Goal: Task Accomplishment & Management: Manage account settings

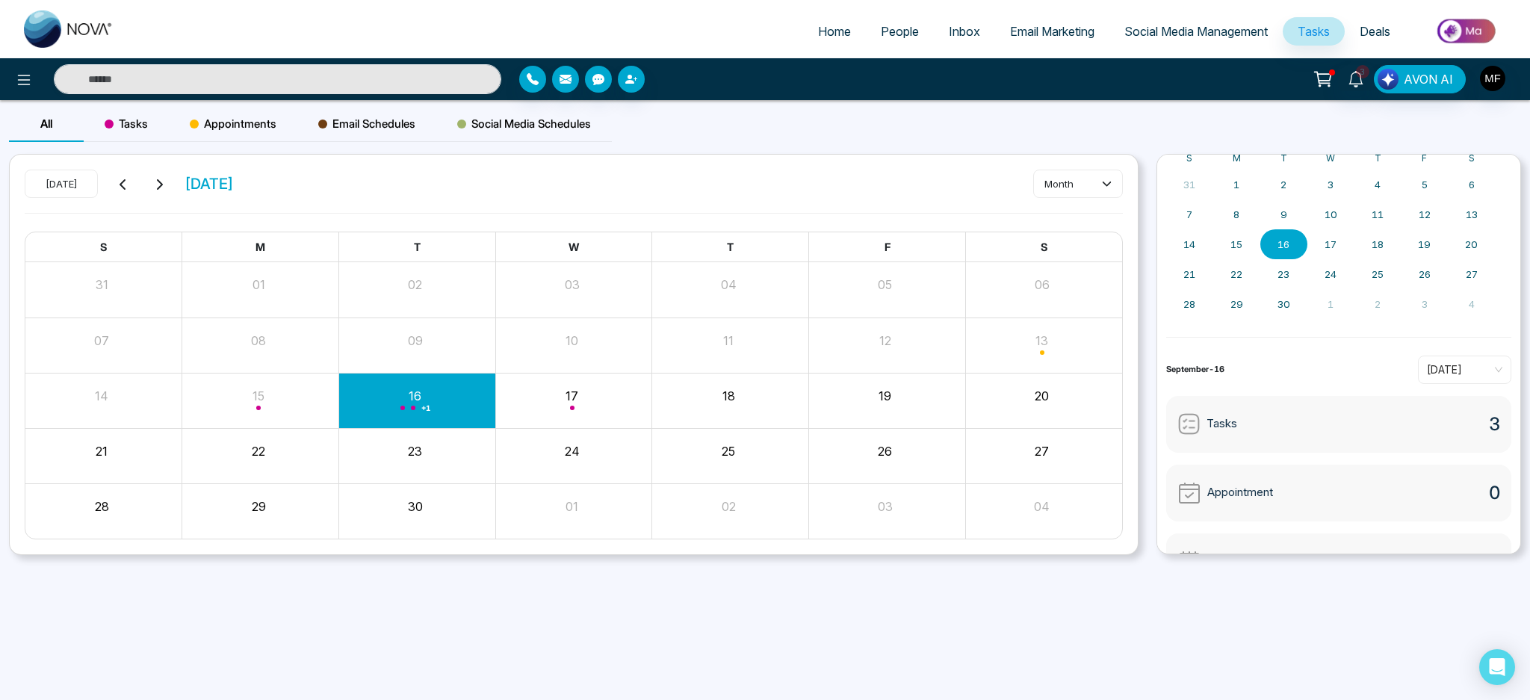
scroll to position [107, 0]
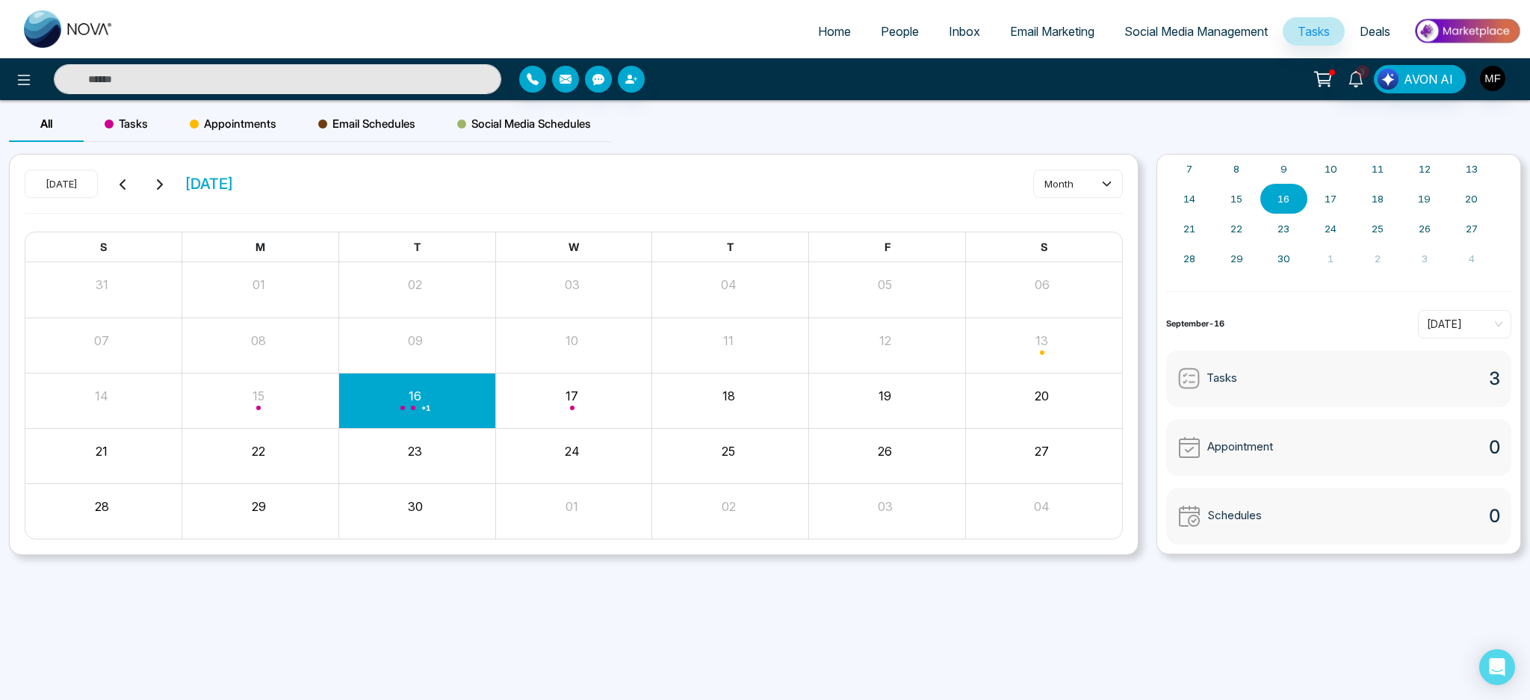
click at [1321, 385] on div "Tasks 3" at bounding box center [1338, 378] width 345 height 57
click at [1238, 386] on div "Tasks 3" at bounding box center [1338, 378] width 345 height 57
click at [1196, 378] on img at bounding box center [1189, 378] width 23 height 23
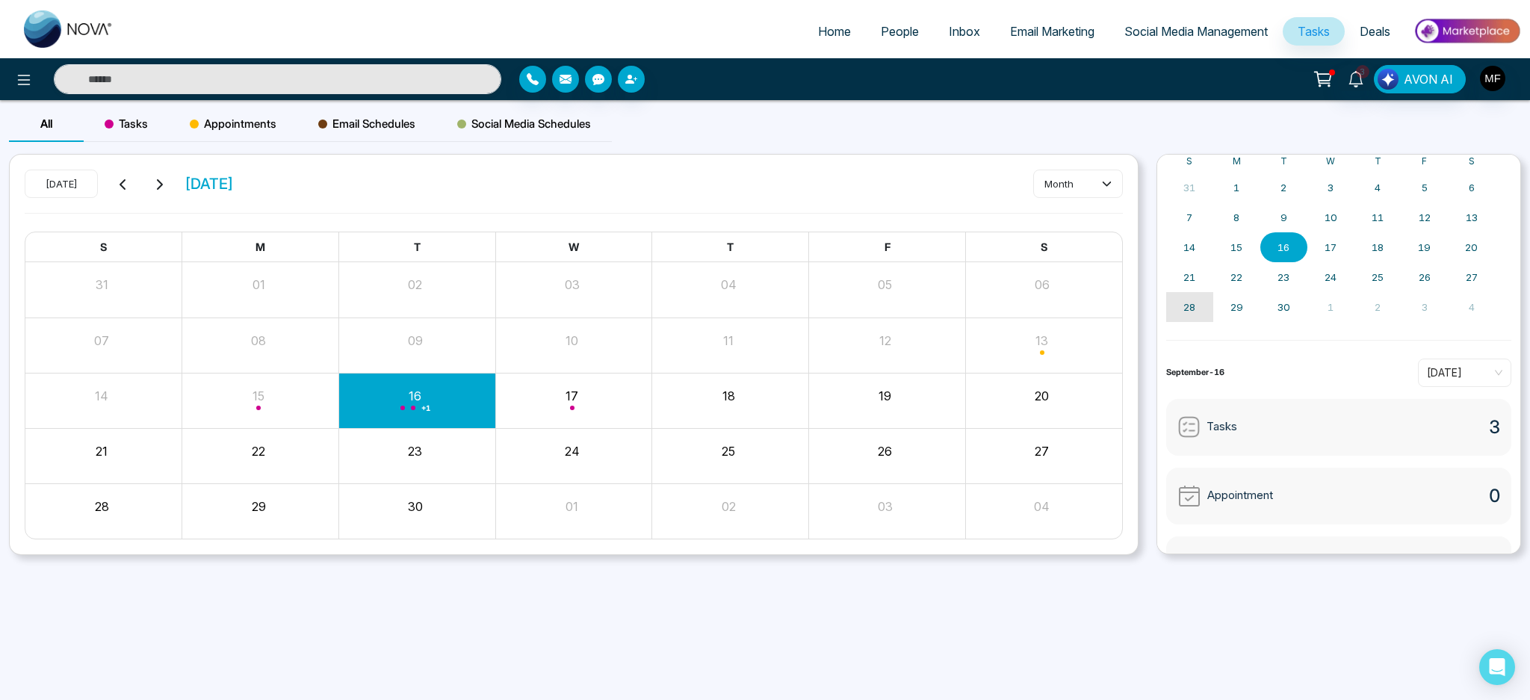
scroll to position [0, 0]
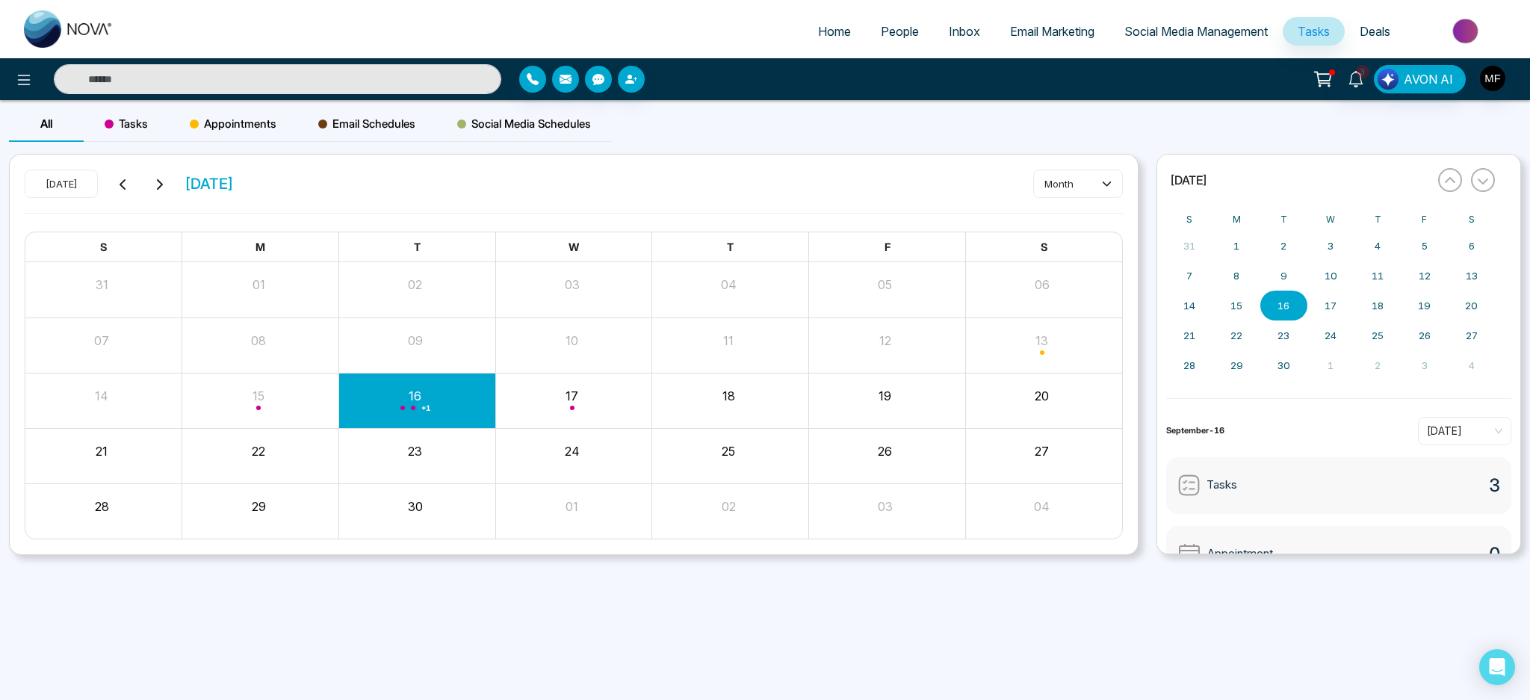
click at [1301, 305] on button "16" at bounding box center [1284, 306] width 47 height 30
click at [1303, 318] on div "31 1 2 3 4 5 6 7 8 9 10 11 12 13 14 15 16 17 18 19 20 21 22 23 24 25 26 27 28 2…" at bounding box center [1330, 305] width 329 height 149
click at [423, 397] on div "+ 1" at bounding box center [416, 401] width 157 height 36
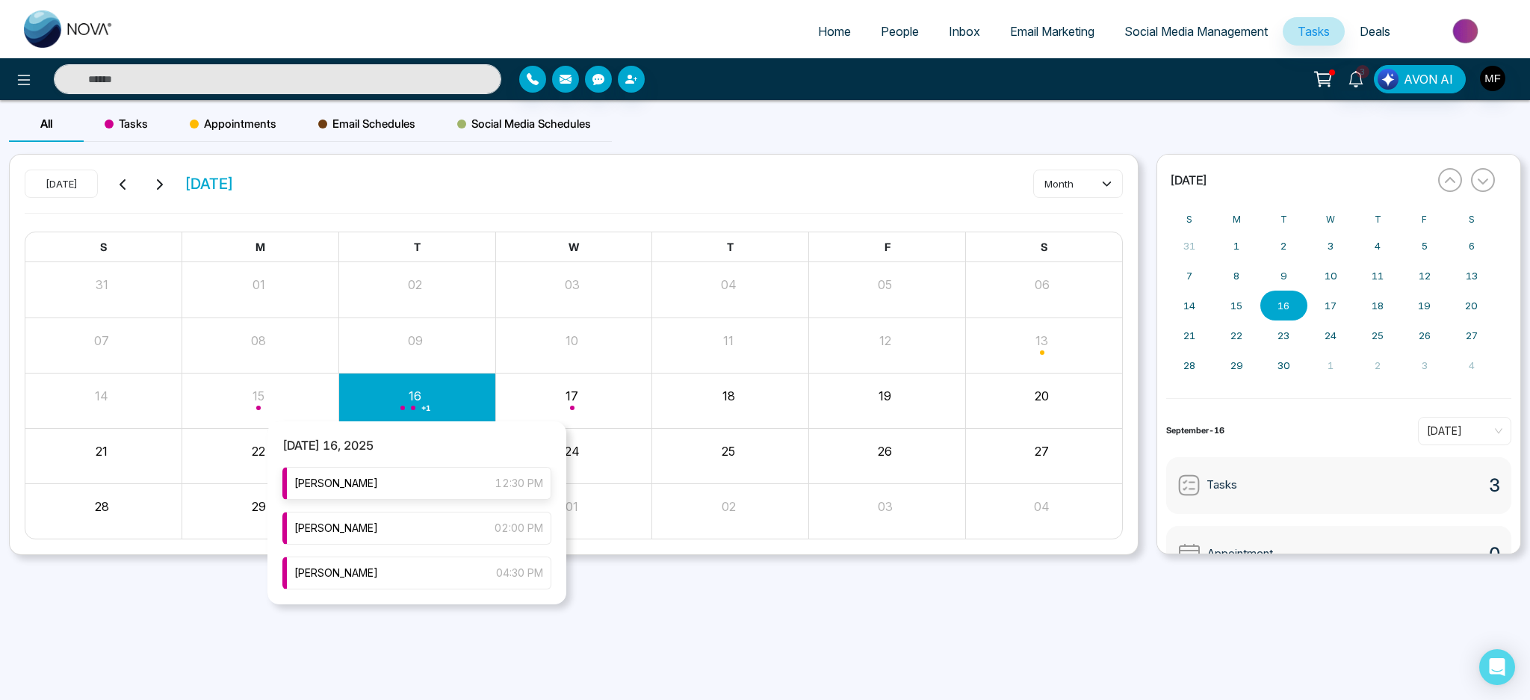
click at [447, 495] on div "Marwen Ferchichi 12:30 PM" at bounding box center [416, 483] width 269 height 33
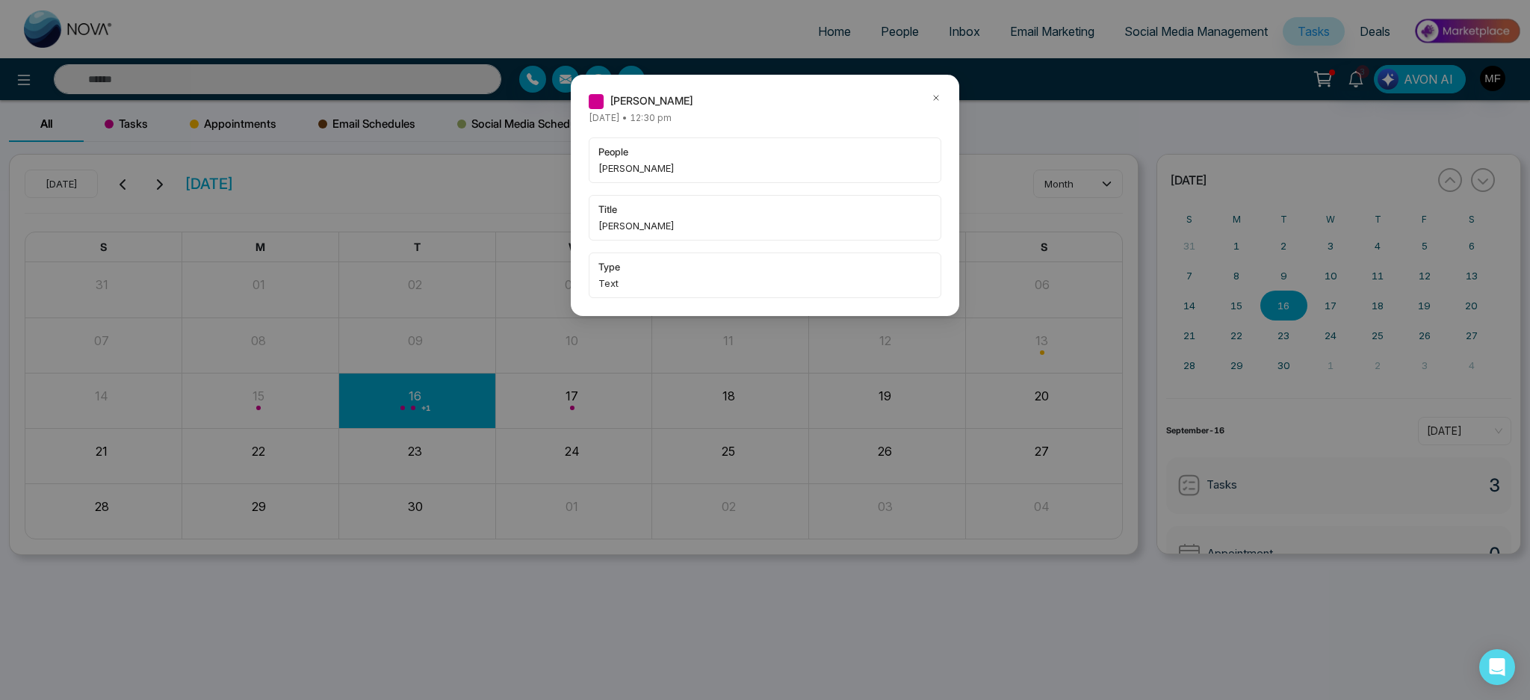
click at [685, 223] on span "[PERSON_NAME]" at bounding box center [765, 225] width 333 height 15
click at [650, 224] on span "[PERSON_NAME]" at bounding box center [765, 225] width 333 height 15
click at [368, 250] on div "Marwen Ferchichi Tuesday September-16-2025 • 12:30 pm people Leshauna Bailey ti…" at bounding box center [765, 350] width 1530 height 700
click at [939, 101] on icon at bounding box center [936, 98] width 10 height 10
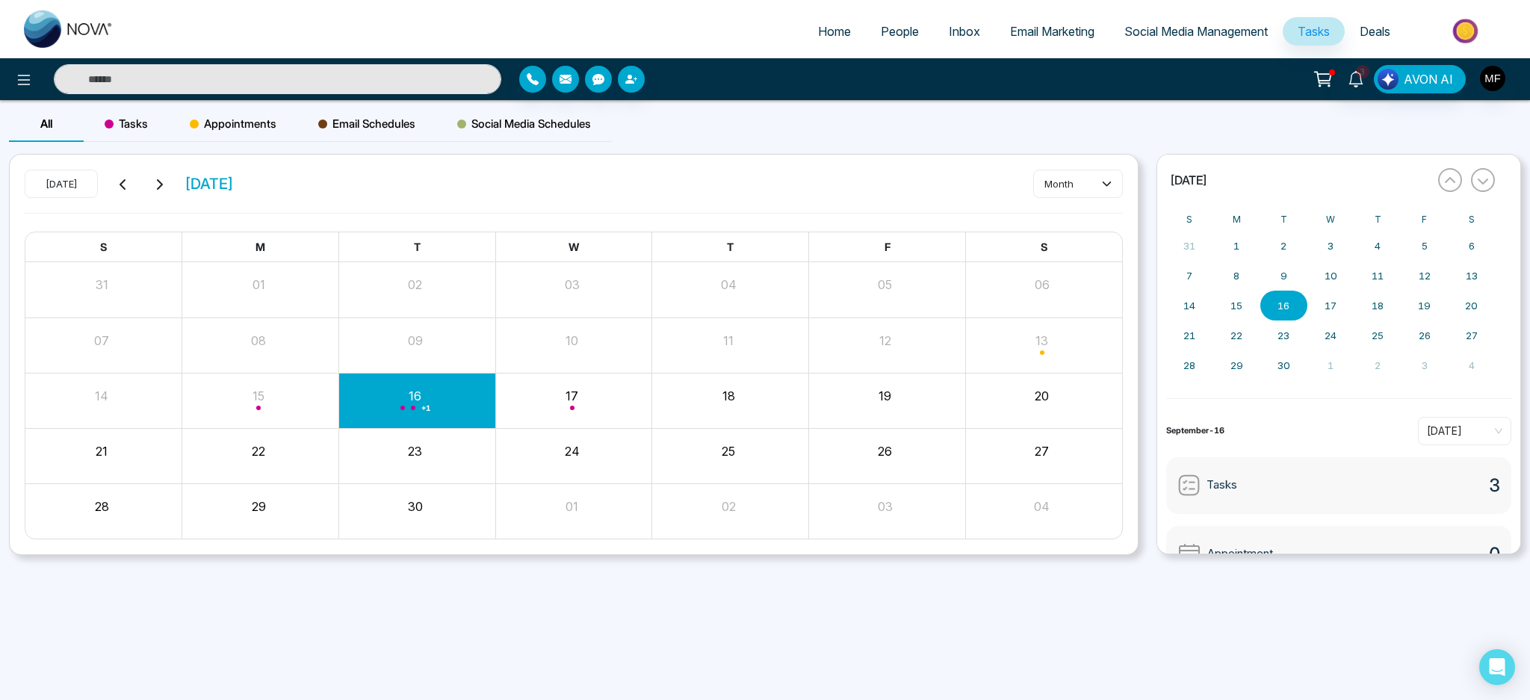
click at [458, 396] on div "+ 1" at bounding box center [416, 401] width 157 height 36
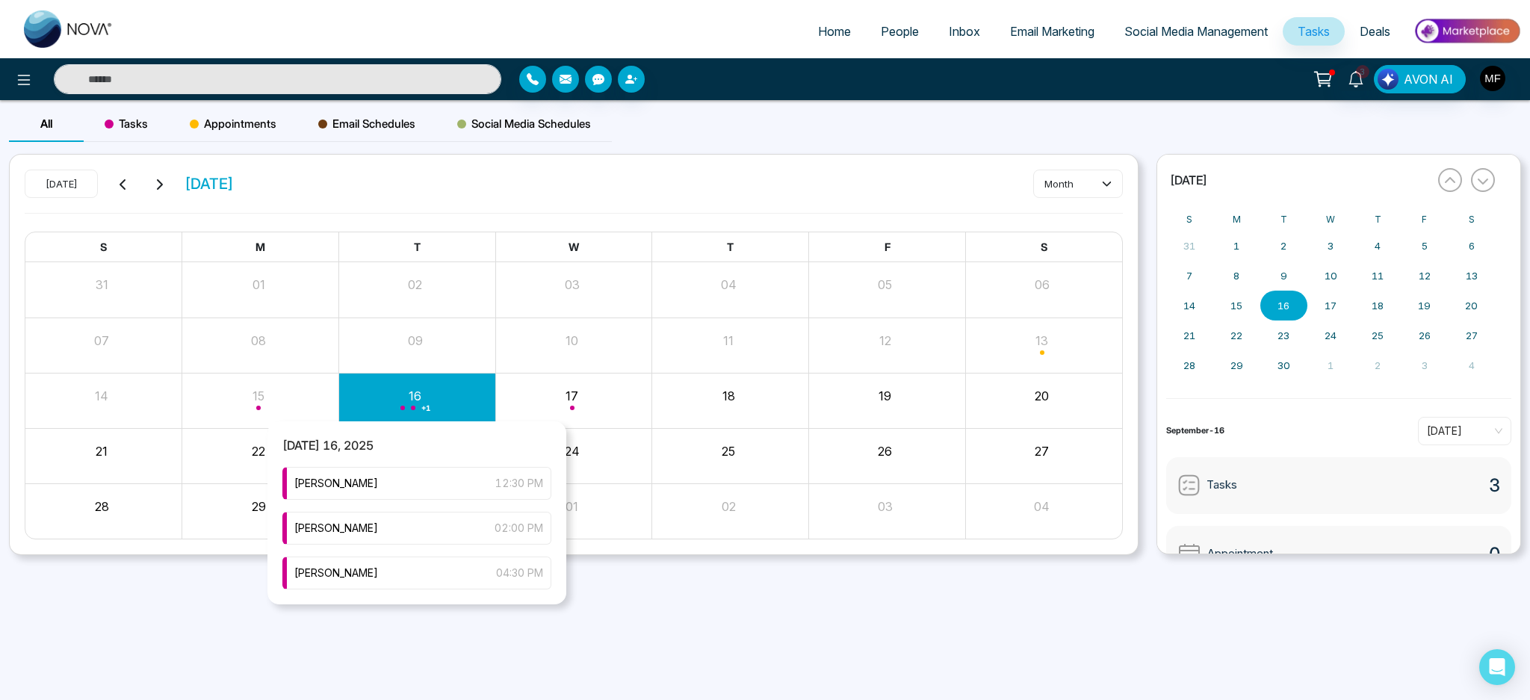
click at [458, 396] on div "+ 1" at bounding box center [416, 401] width 157 height 36
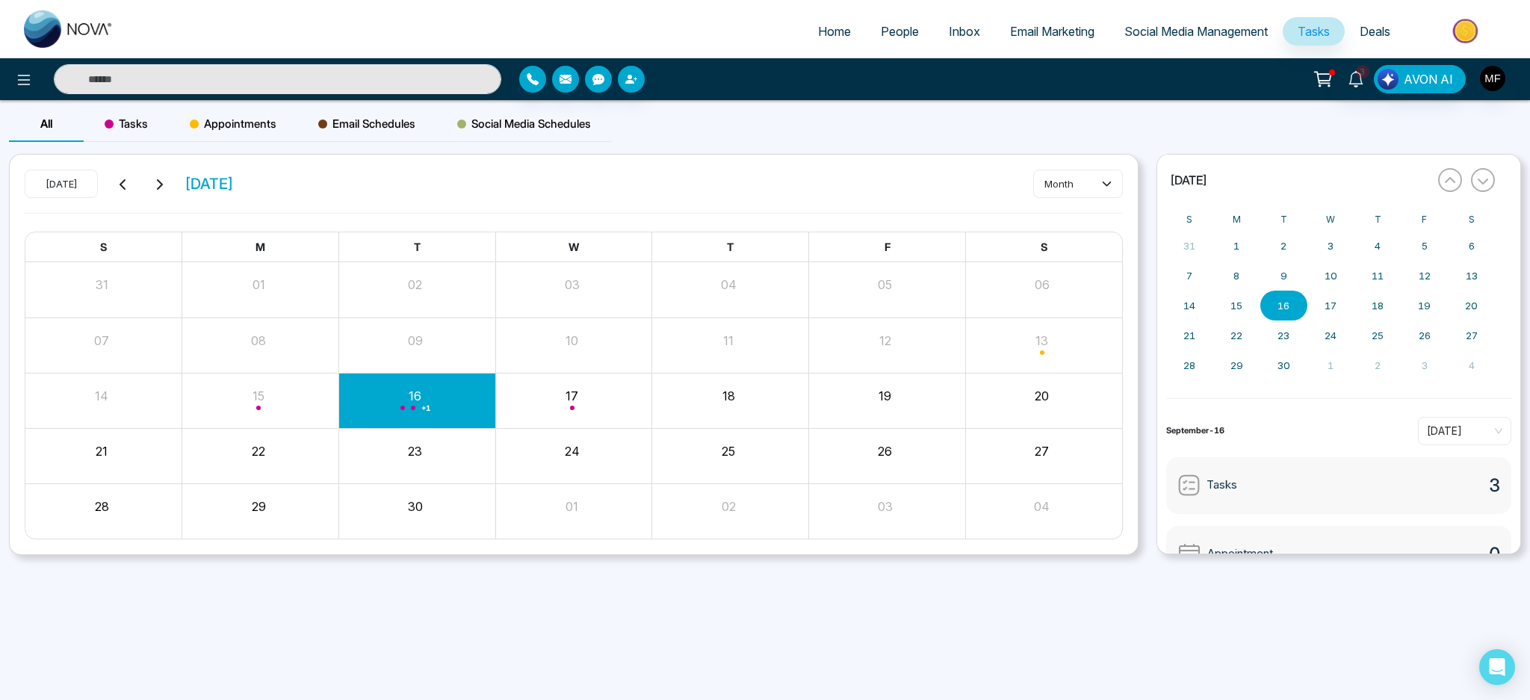
click at [1283, 297] on button "16" at bounding box center [1284, 306] width 47 height 30
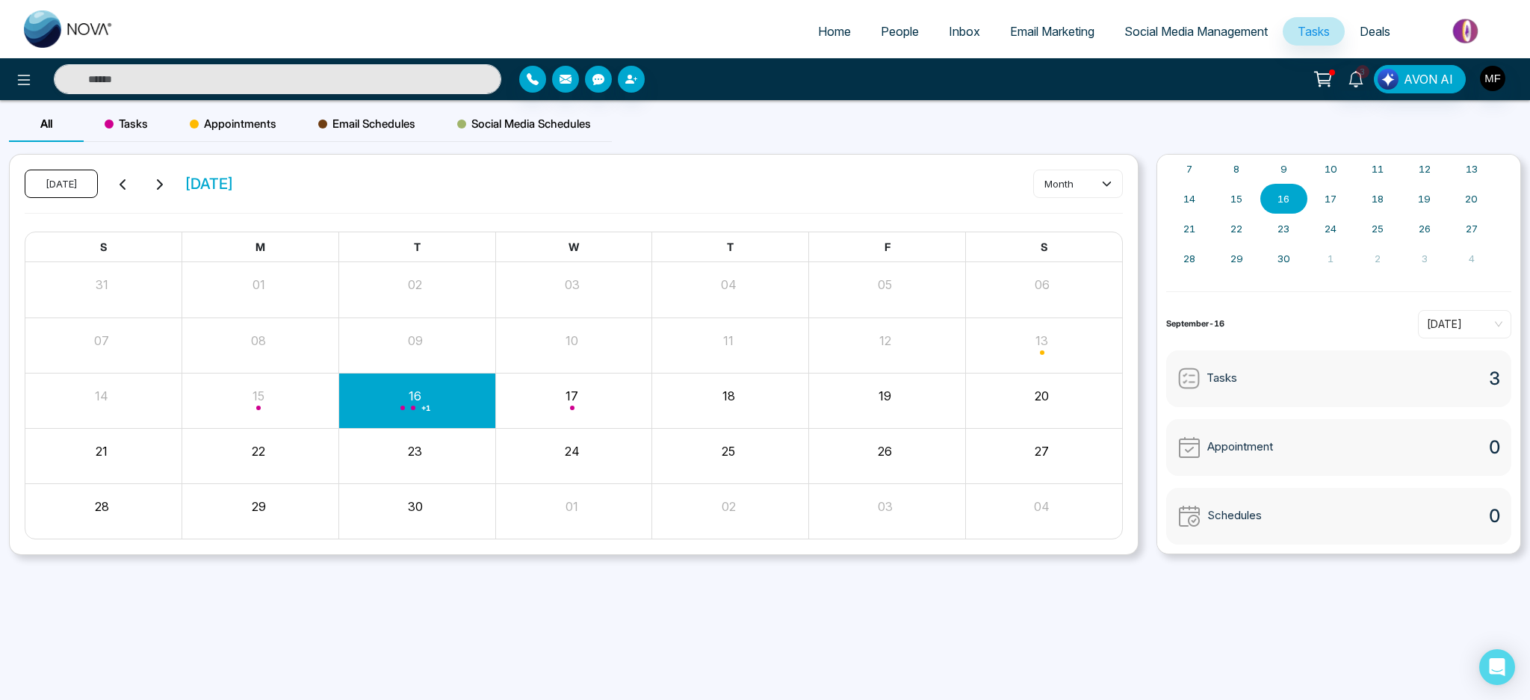
click at [60, 180] on button "Today" at bounding box center [61, 184] width 73 height 28
click at [534, 405] on div "Month View" at bounding box center [573, 401] width 157 height 36
click at [433, 398] on div "+ 1" at bounding box center [416, 401] width 157 height 36
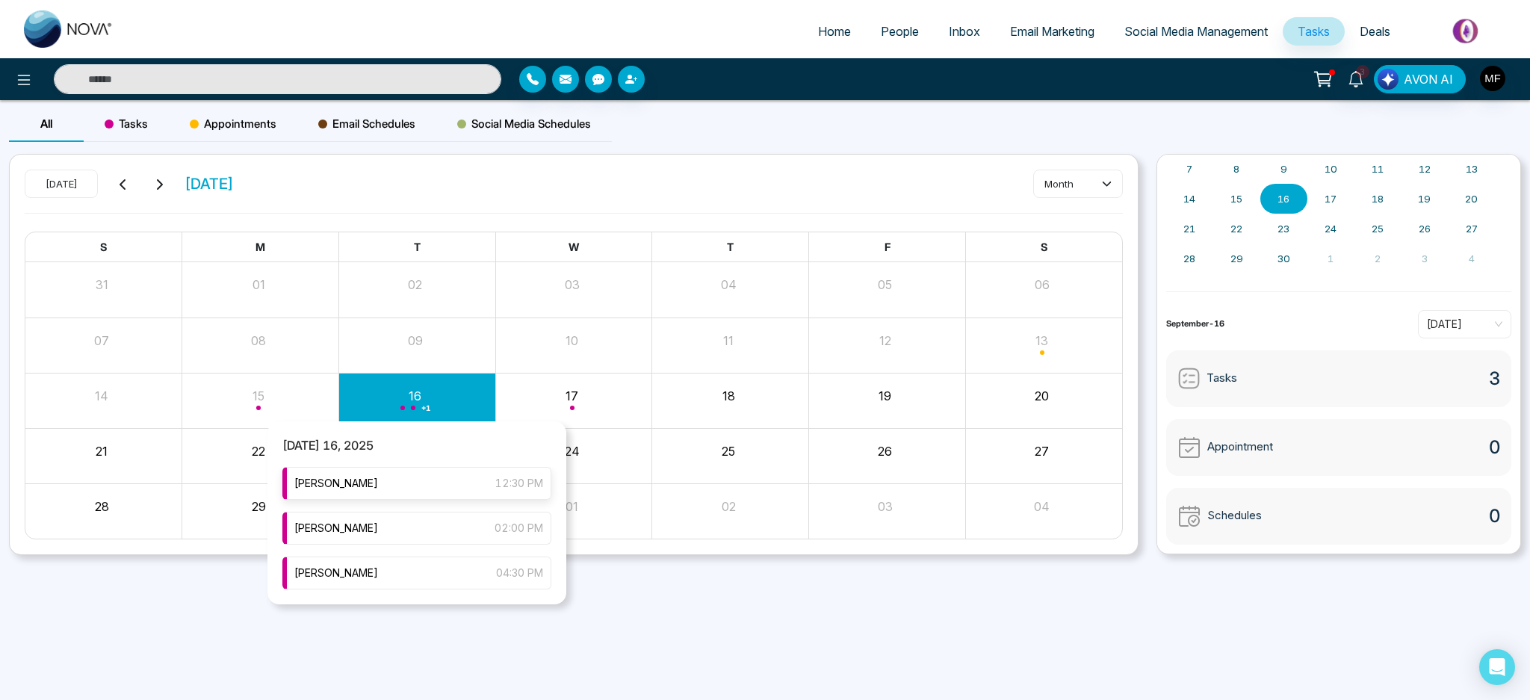
click at [394, 487] on div "Marwen Ferchichi 12:30 PM" at bounding box center [416, 483] width 269 height 33
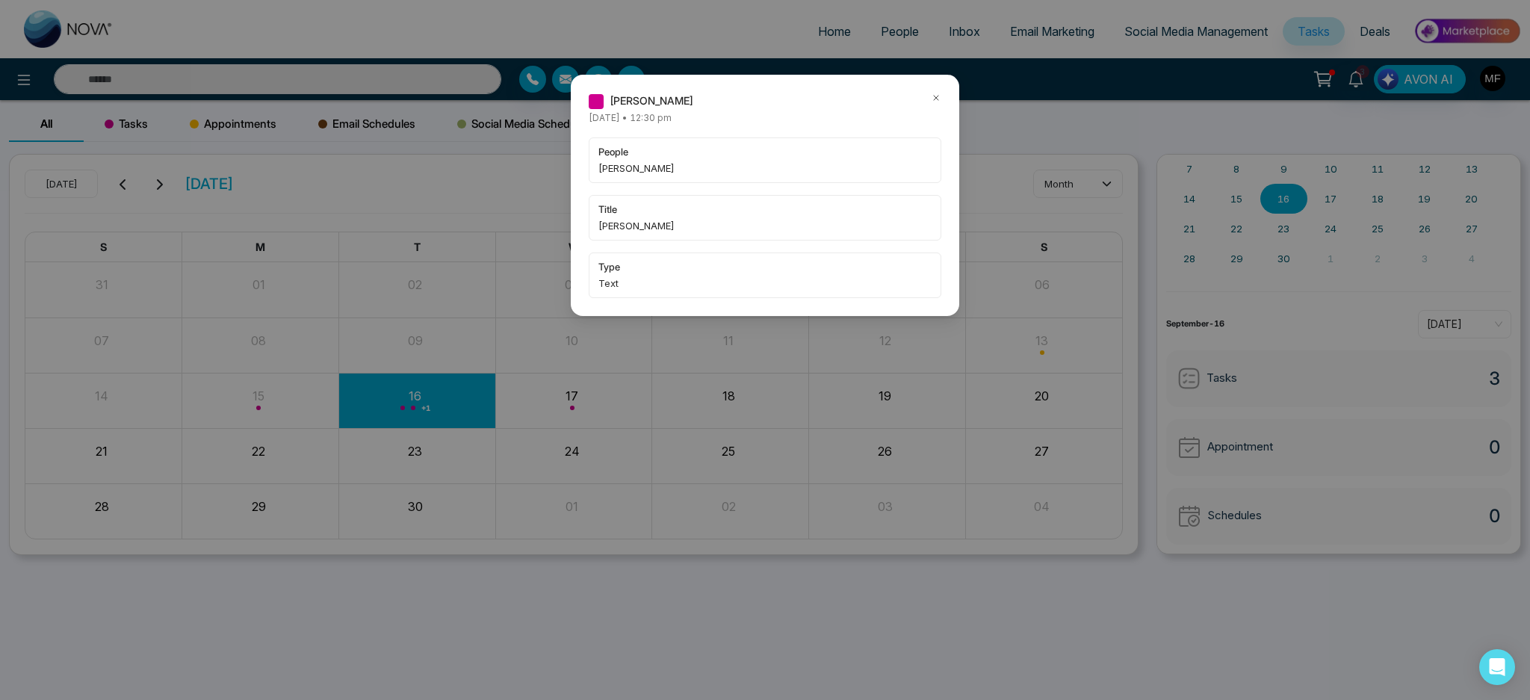
click at [642, 263] on span "type" at bounding box center [765, 266] width 333 height 15
click at [600, 281] on span "Text" at bounding box center [765, 283] width 333 height 15
click at [631, 235] on div "title Marwen Ferchichi" at bounding box center [765, 218] width 353 height 46
click at [939, 98] on icon at bounding box center [936, 98] width 10 height 10
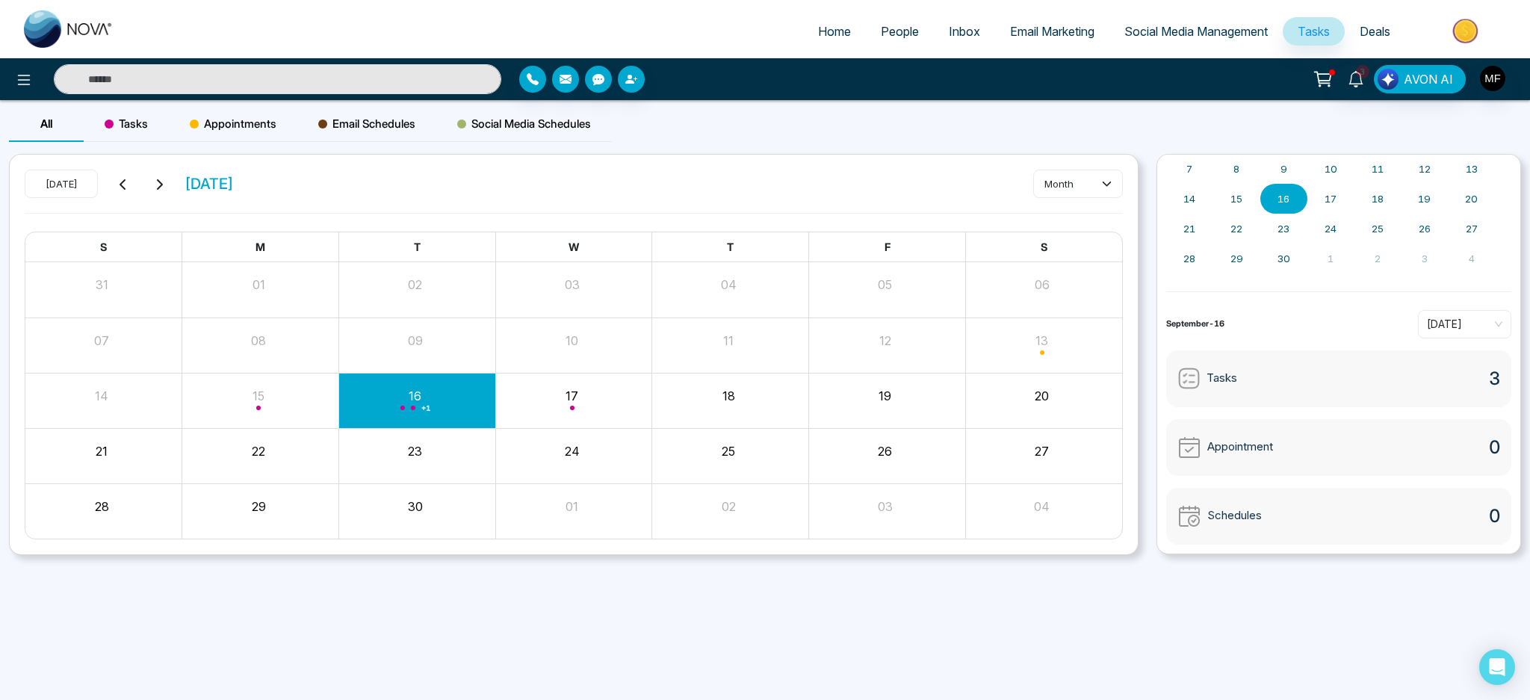
click at [414, 424] on div "Month View" at bounding box center [416, 401] width 157 height 55
click at [418, 408] on div "+ 1" at bounding box center [416, 401] width 157 height 36
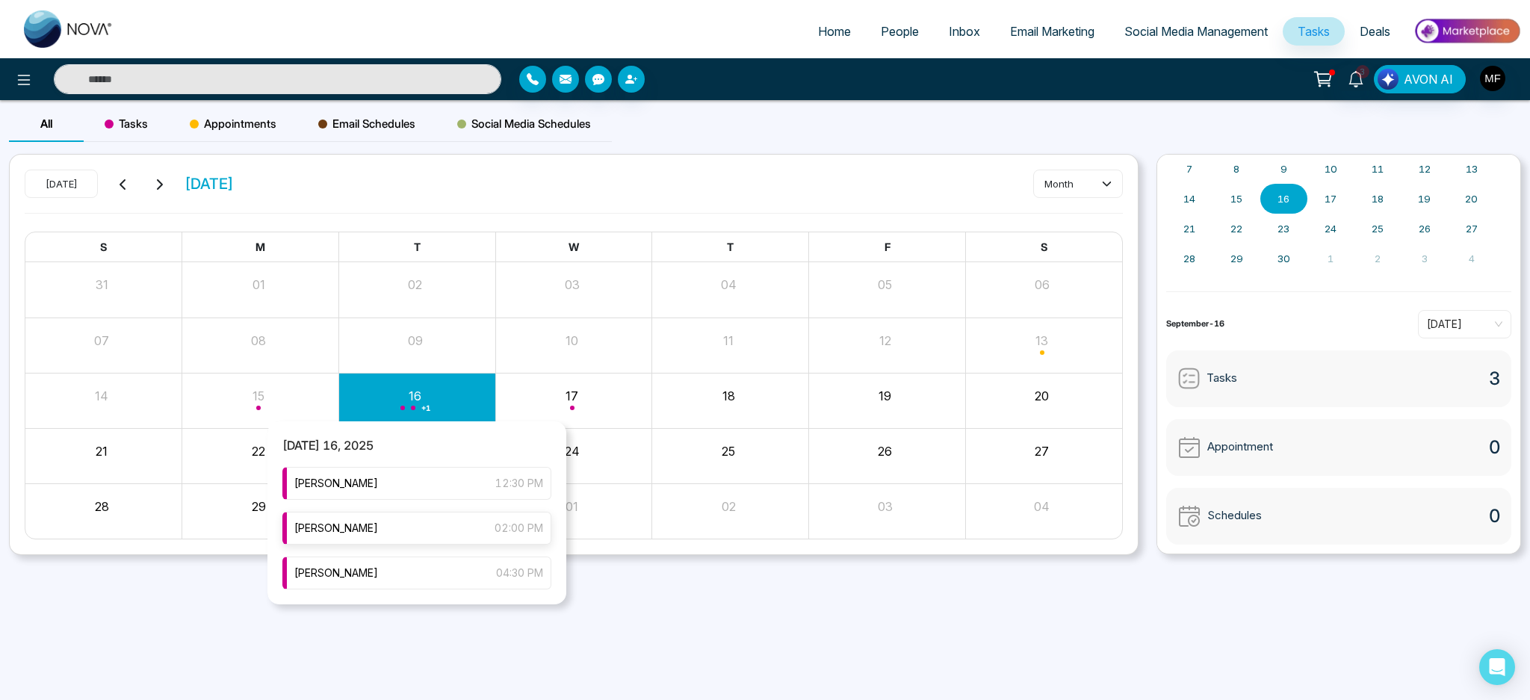
click at [321, 539] on div "Marwen Ferchichi 02:00 PM" at bounding box center [416, 528] width 269 height 33
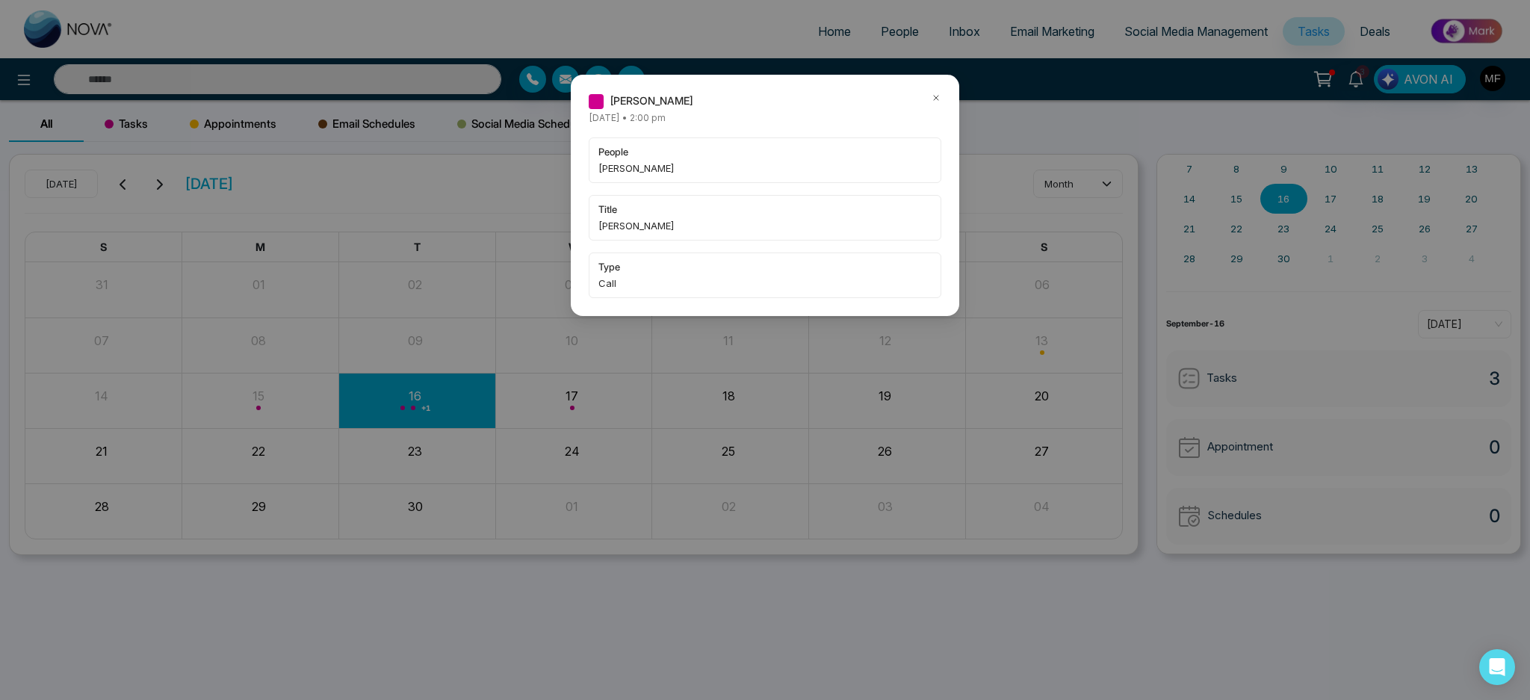
click at [652, 251] on div "people Ajoy Banik title Marwen Ferchichi type Call" at bounding box center [765, 217] width 353 height 161
click at [944, 99] on div "Marwen Ferchichi Tuesday September-16-2025 • 2:00 pm people Ajoy Banik title Ma…" at bounding box center [765, 195] width 389 height 241
click at [936, 96] on icon at bounding box center [936, 98] width 10 height 10
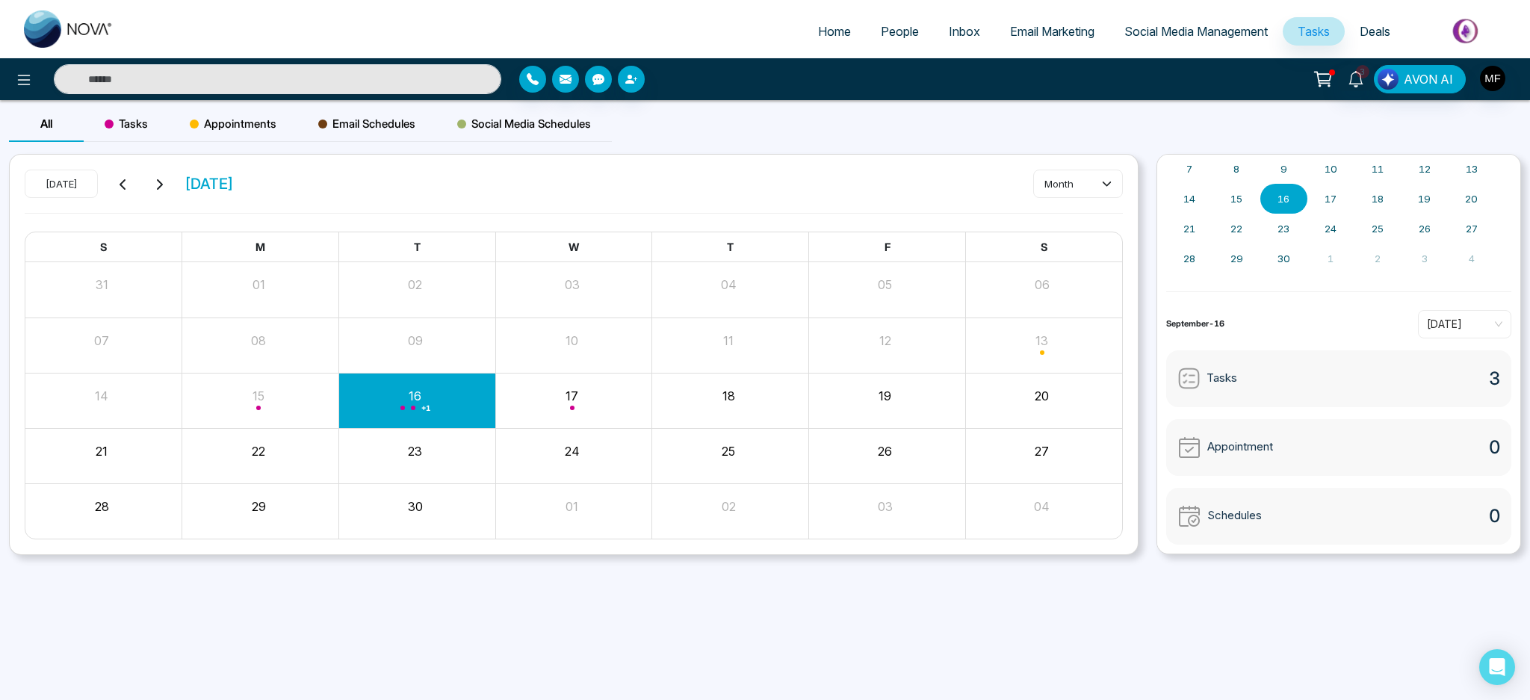
click at [425, 416] on div "+ 1" at bounding box center [416, 401] width 157 height 36
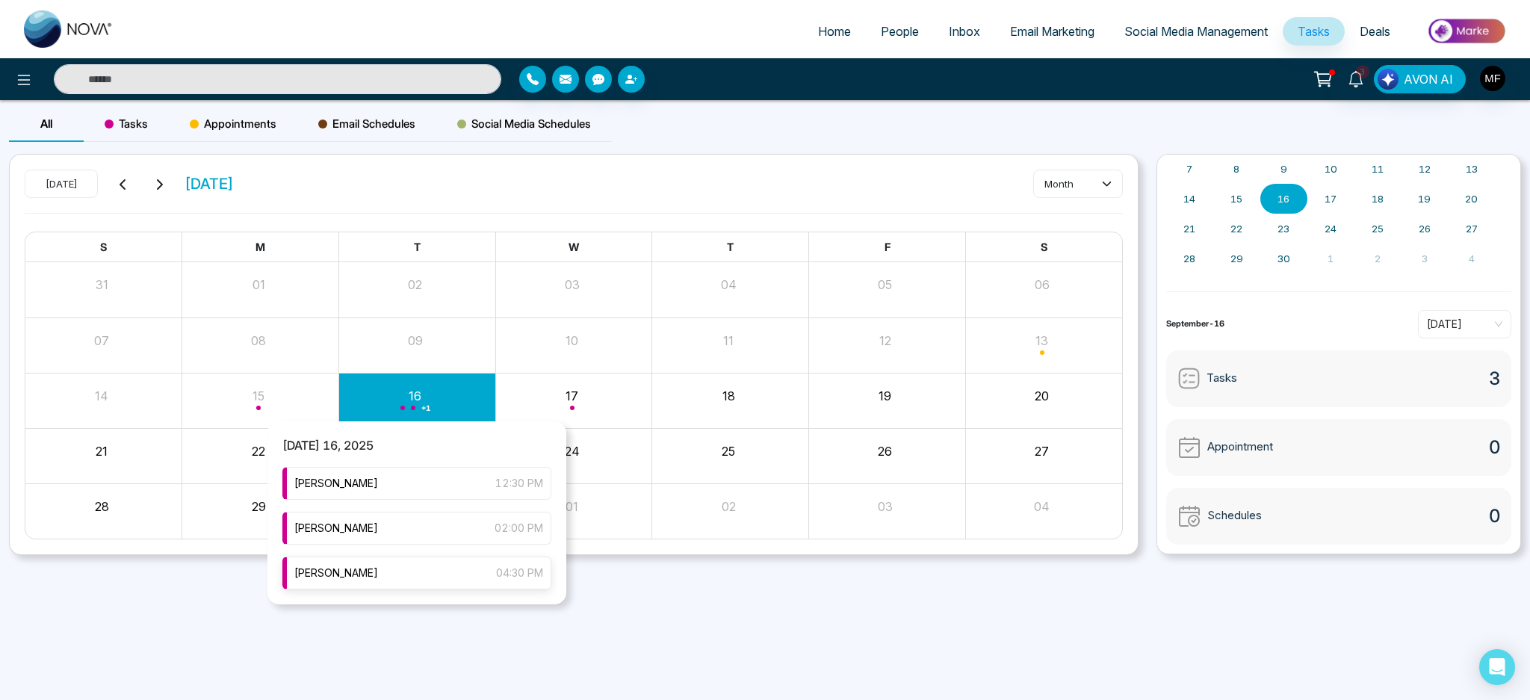
click at [367, 566] on span "[PERSON_NAME]" at bounding box center [336, 573] width 84 height 16
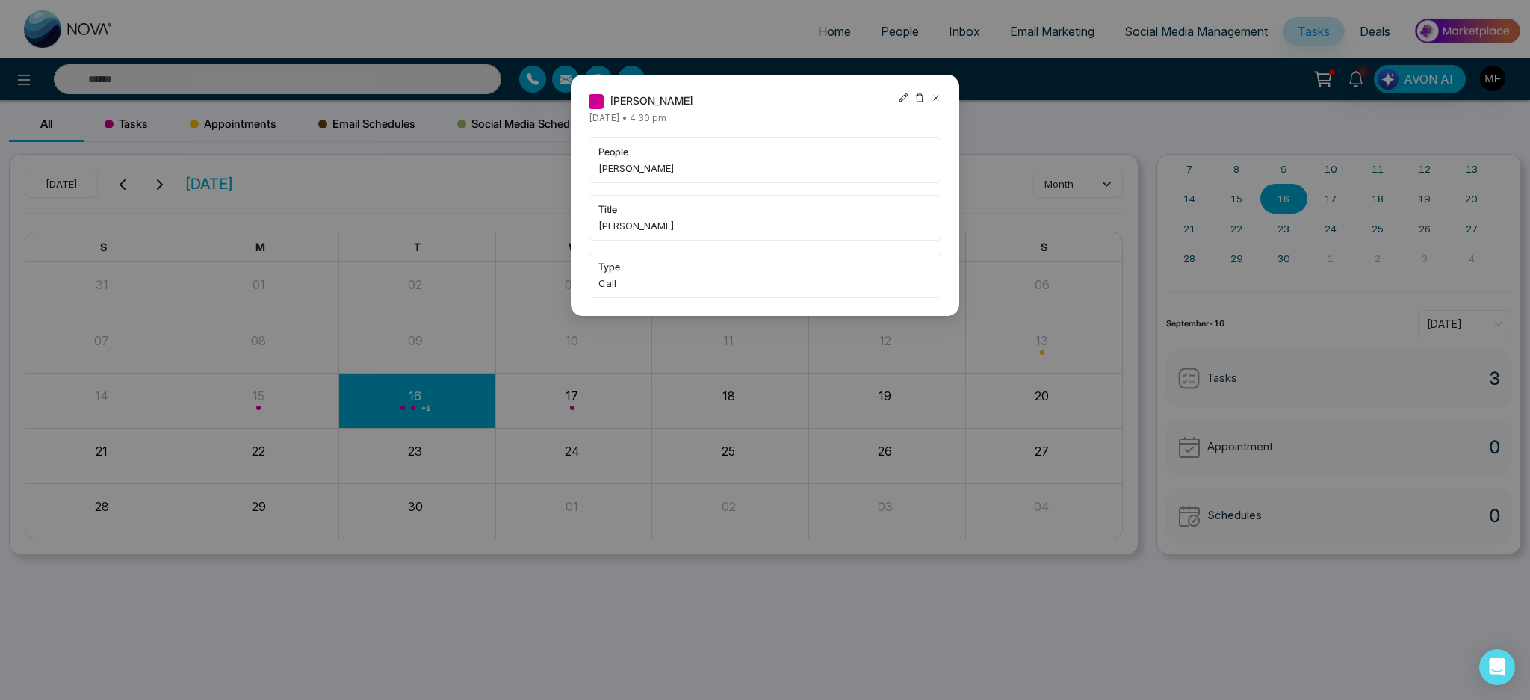
click at [936, 98] on icon at bounding box center [936, 98] width 4 height 4
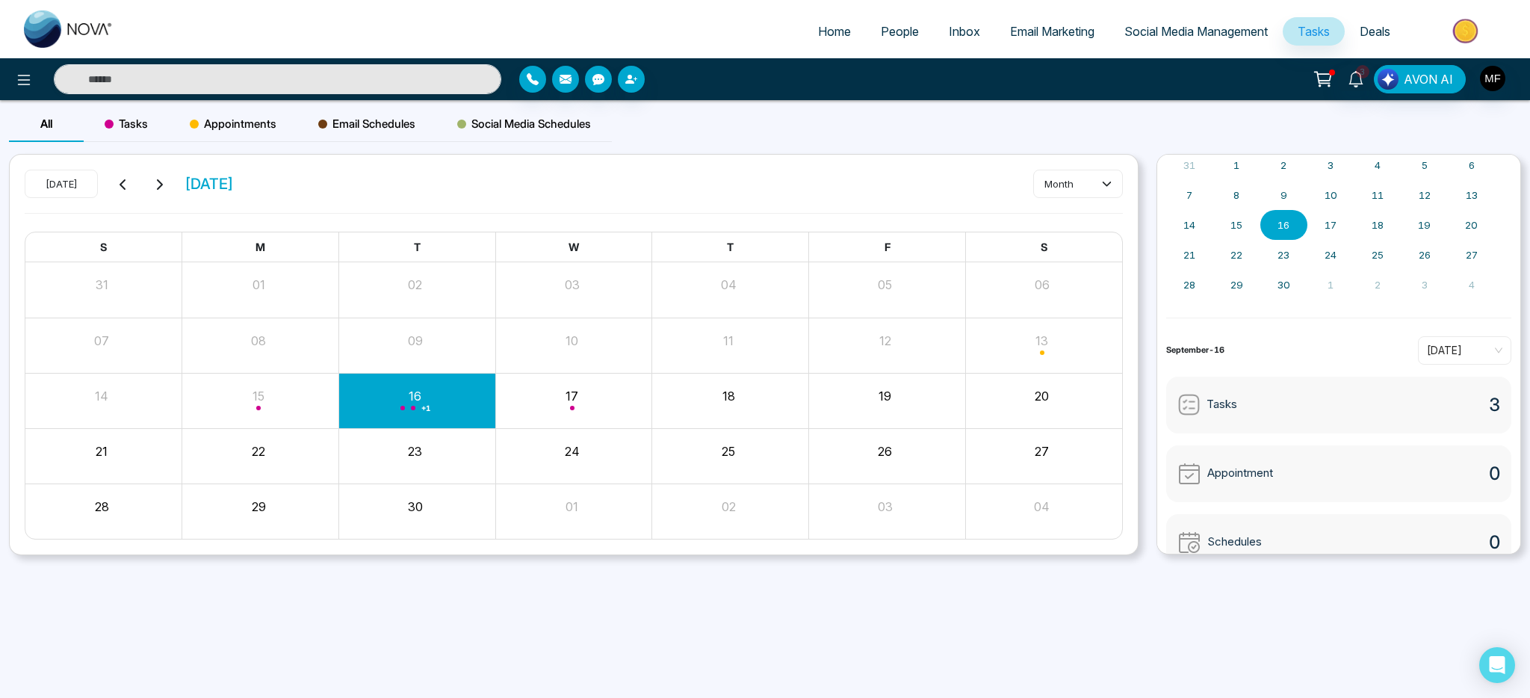
scroll to position [0, 0]
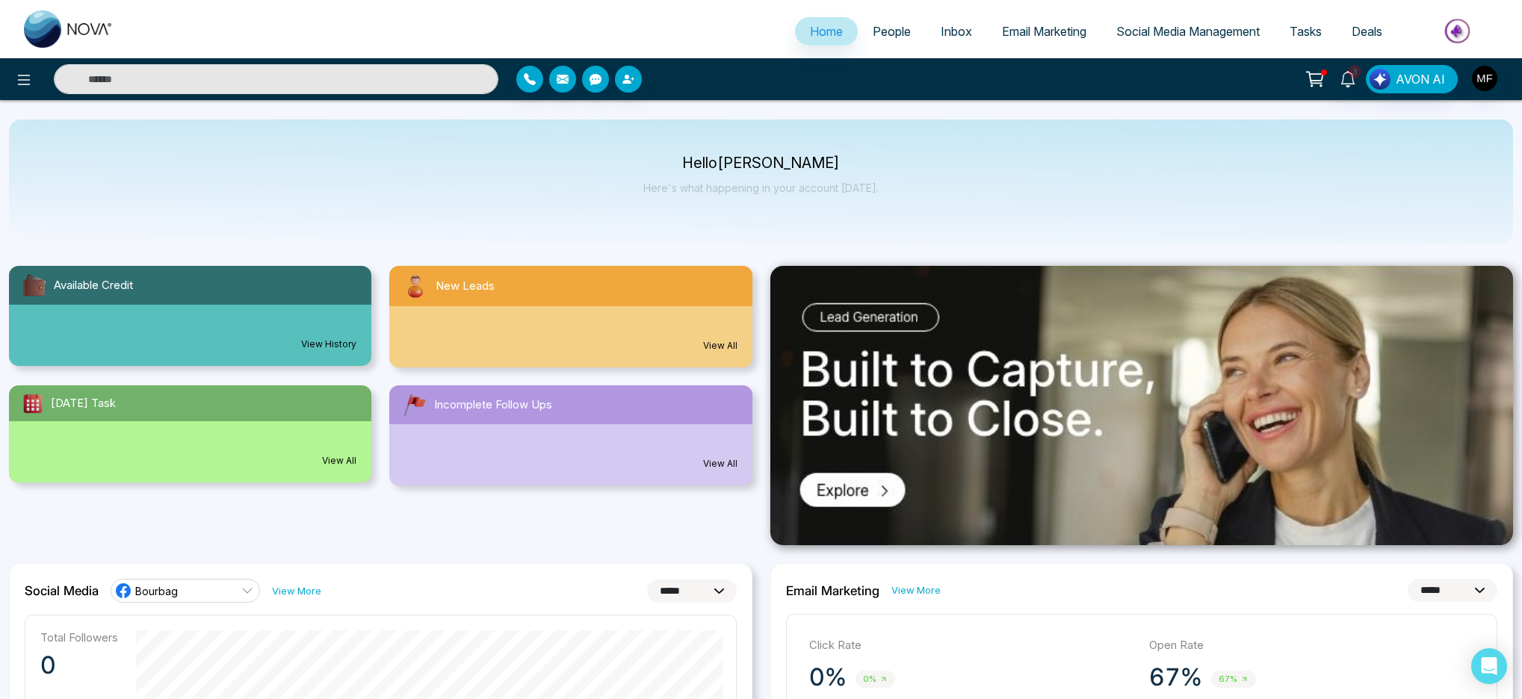
select select "*"
click at [894, 26] on span "People" at bounding box center [892, 31] width 38 height 15
